Goal: Information Seeking & Learning: Learn about a topic

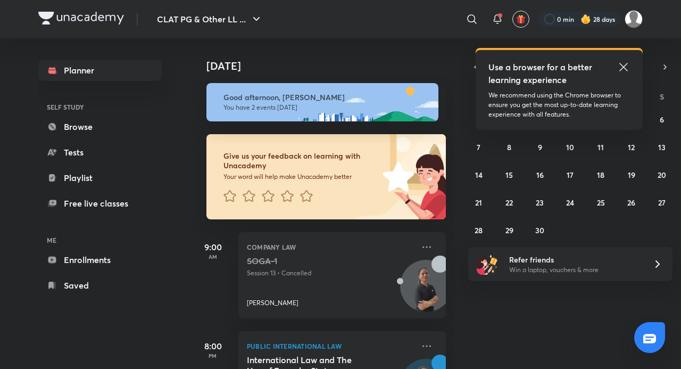
click at [629, 65] on icon at bounding box center [623, 67] width 13 height 13
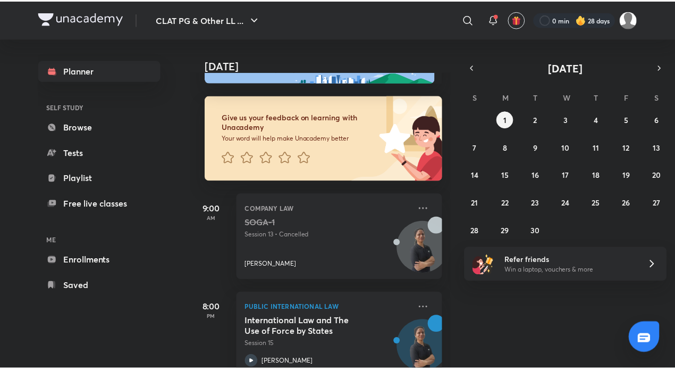
scroll to position [65, 0]
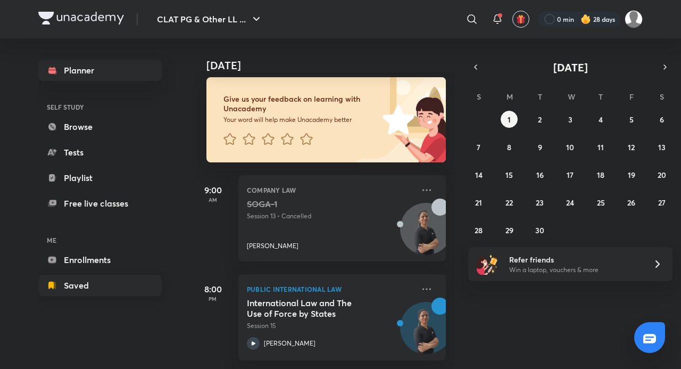
click at [96, 283] on link "Saved" at bounding box center [99, 284] width 123 height 21
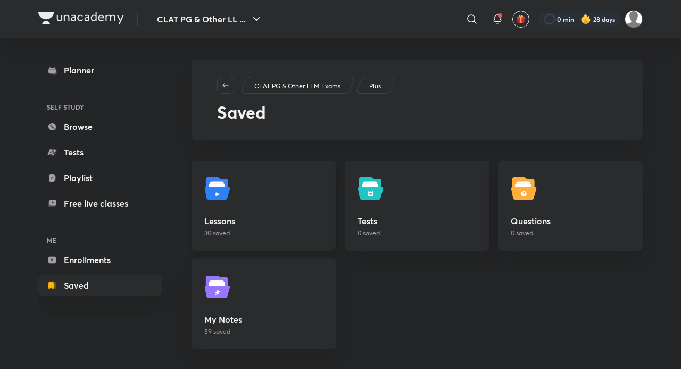
click at [228, 248] on link "Lessons 30 saved" at bounding box center [263, 206] width 145 height 90
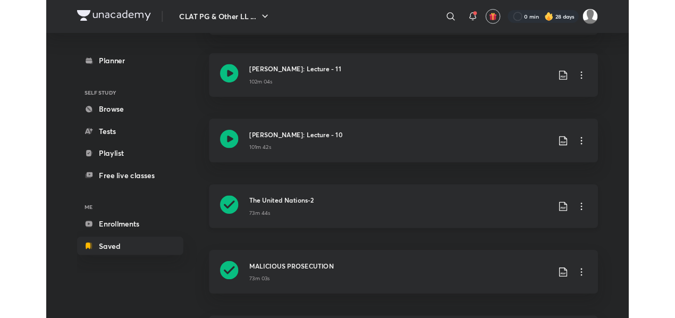
scroll to position [53, 0]
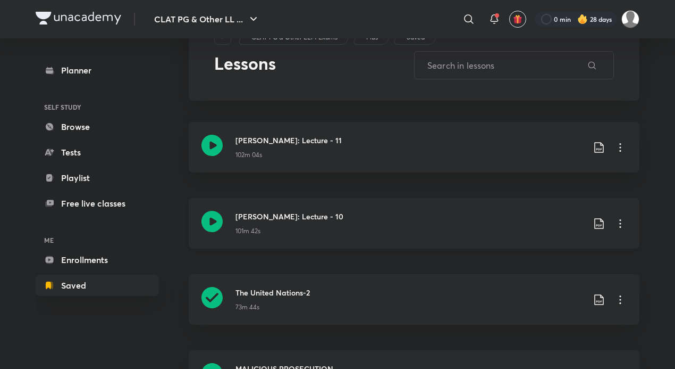
click at [215, 220] on icon at bounding box center [212, 221] width 21 height 21
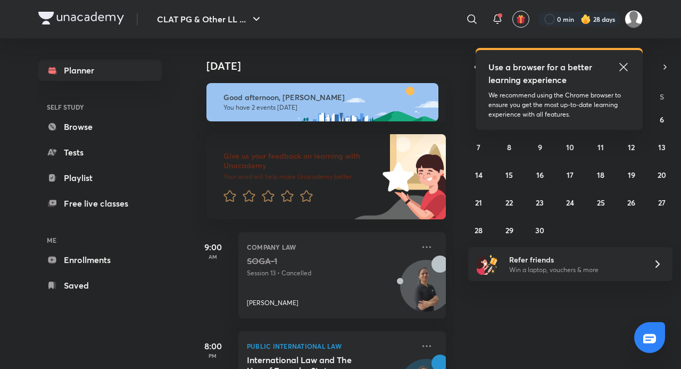
click at [622, 69] on icon at bounding box center [623, 67] width 13 height 13
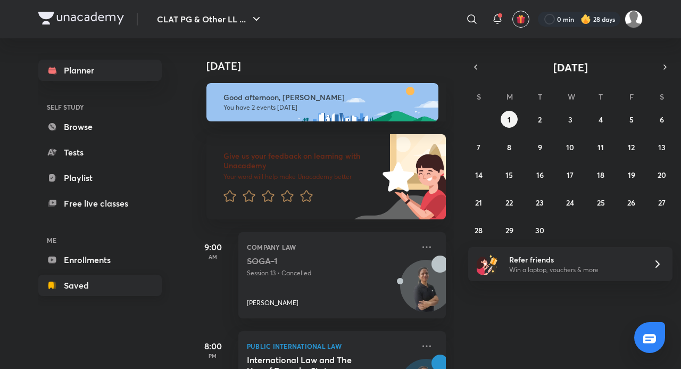
click at [112, 281] on link "Saved" at bounding box center [99, 284] width 123 height 21
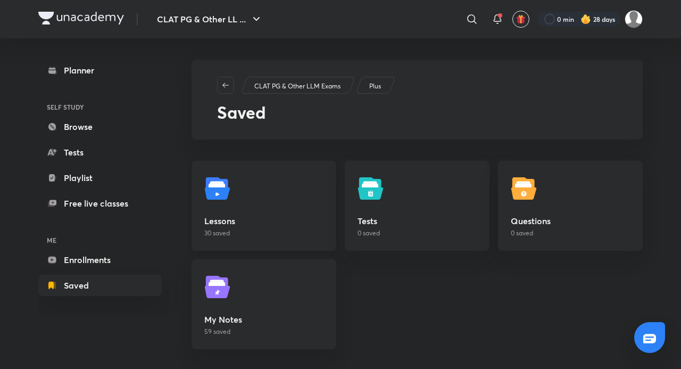
click at [262, 206] on link "Lessons 30 saved" at bounding box center [263, 206] width 145 height 90
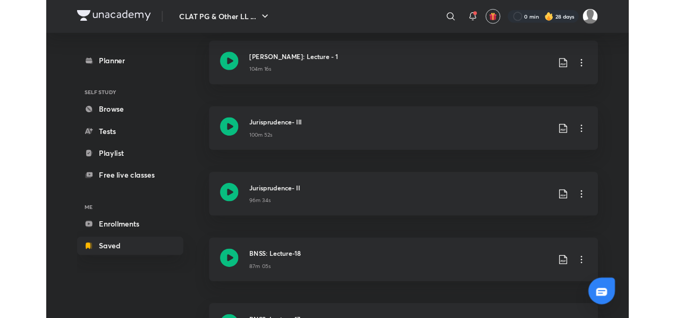
scroll to position [479, 0]
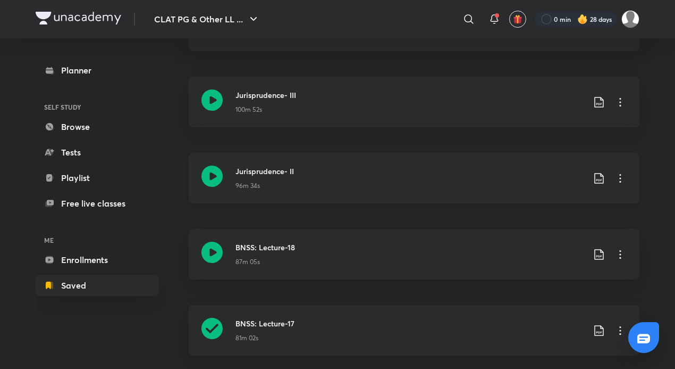
click at [216, 169] on icon at bounding box center [212, 175] width 21 height 21
